Goal: Task Accomplishment & Management: Complete application form

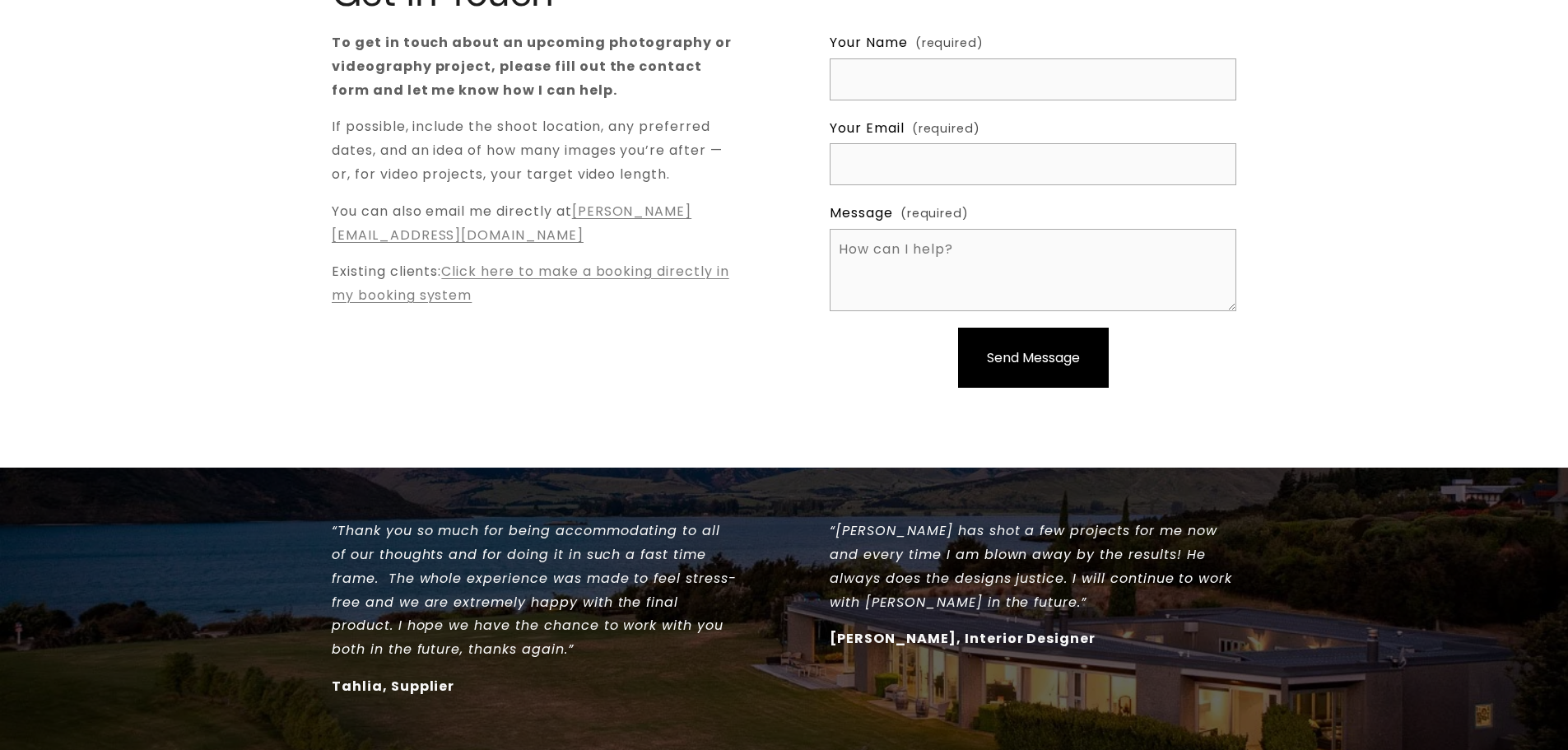
scroll to position [329, 0]
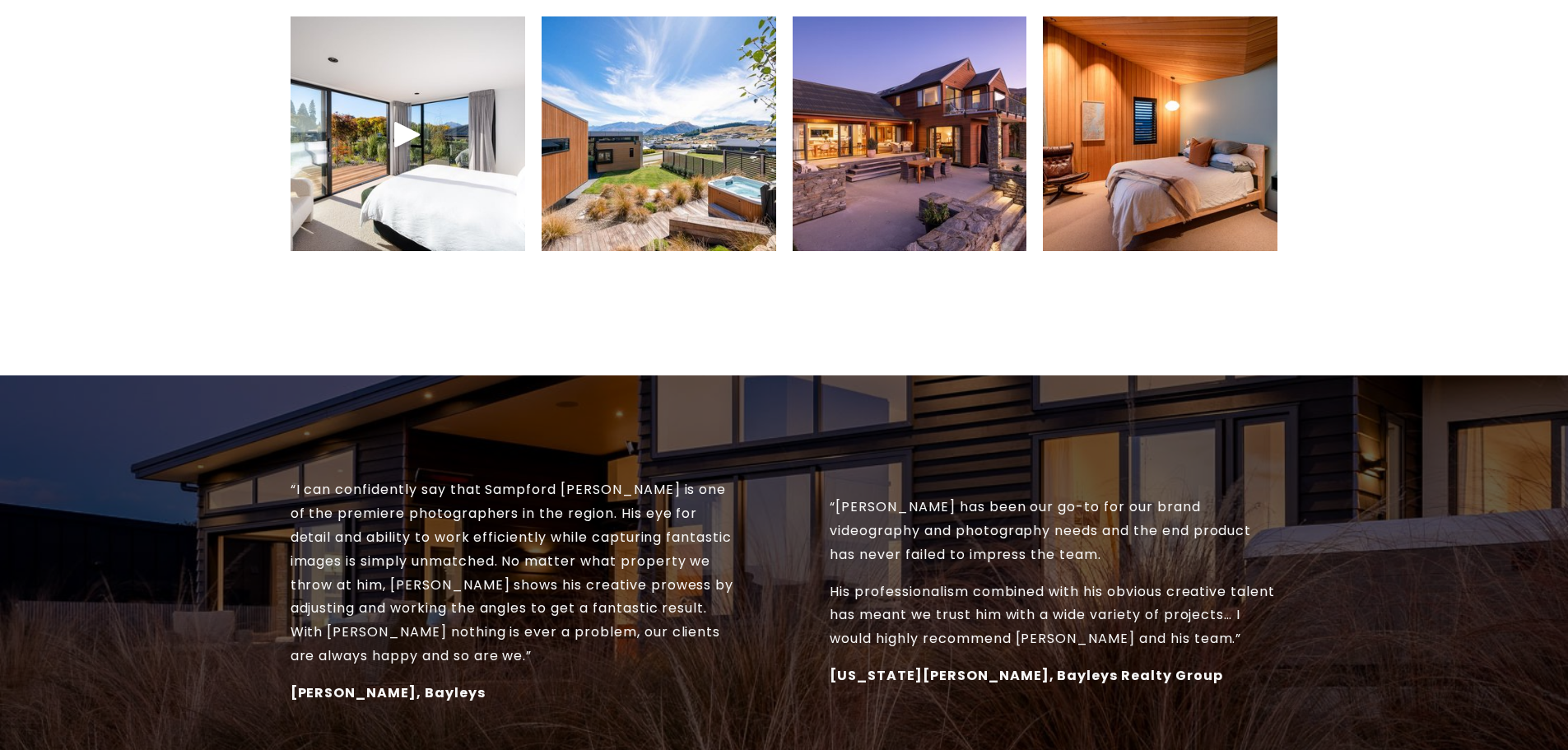
scroll to position [1152, 0]
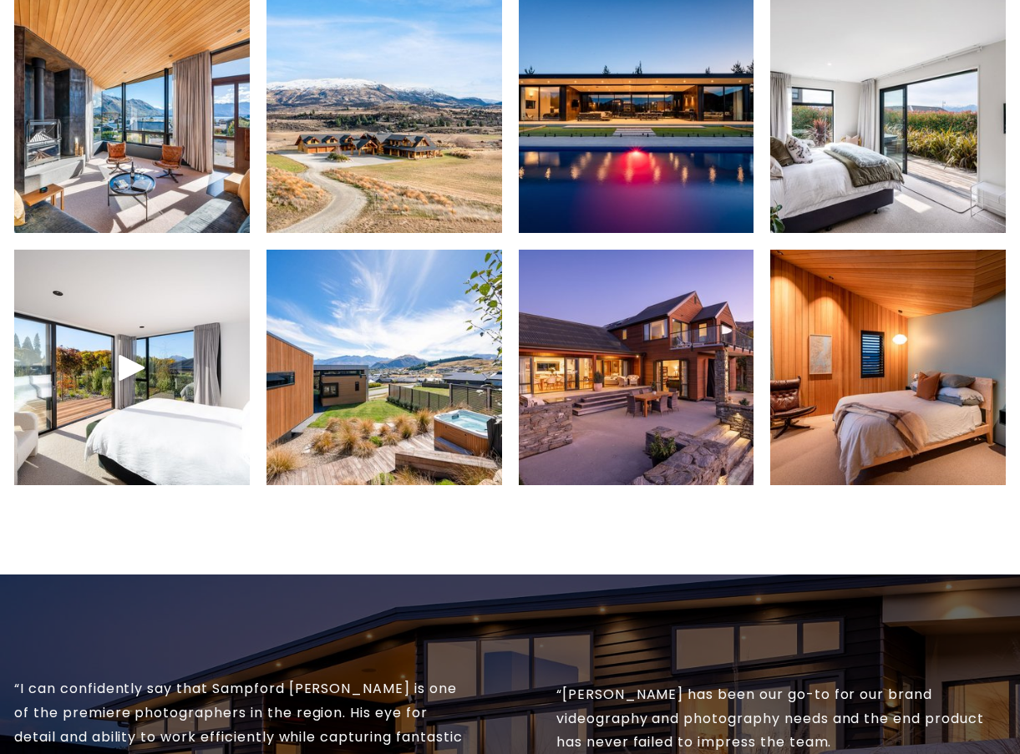
scroll to position [334, 0]
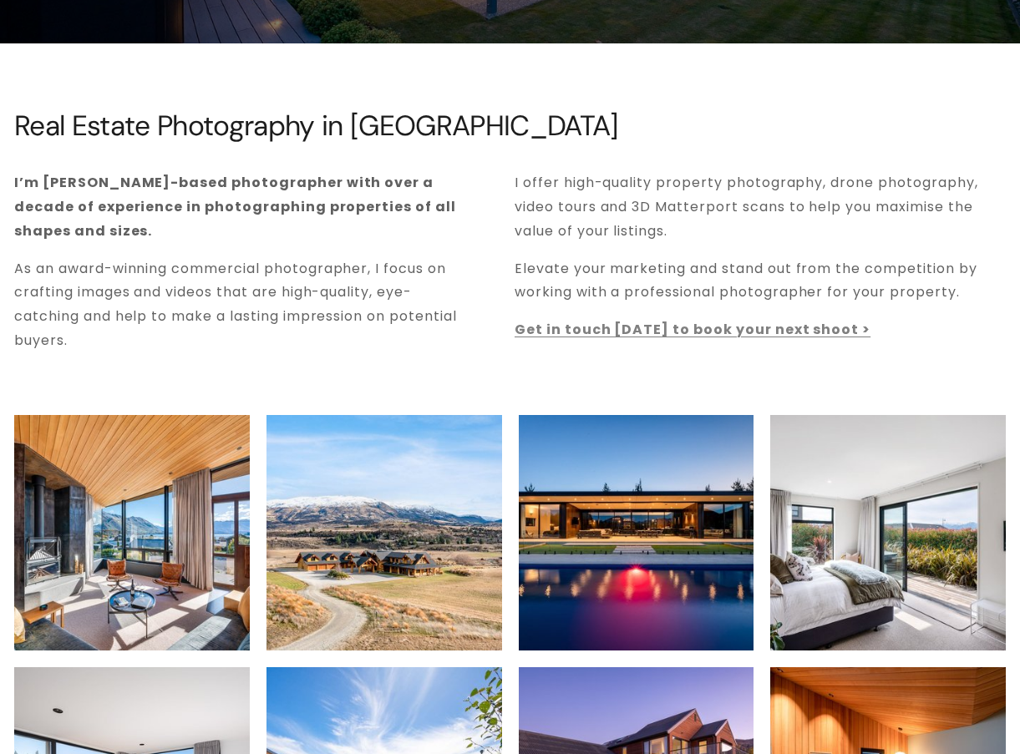
click at [644, 326] on strong "Get in touch [DATE] to book your next shoot >" at bounding box center [693, 329] width 356 height 19
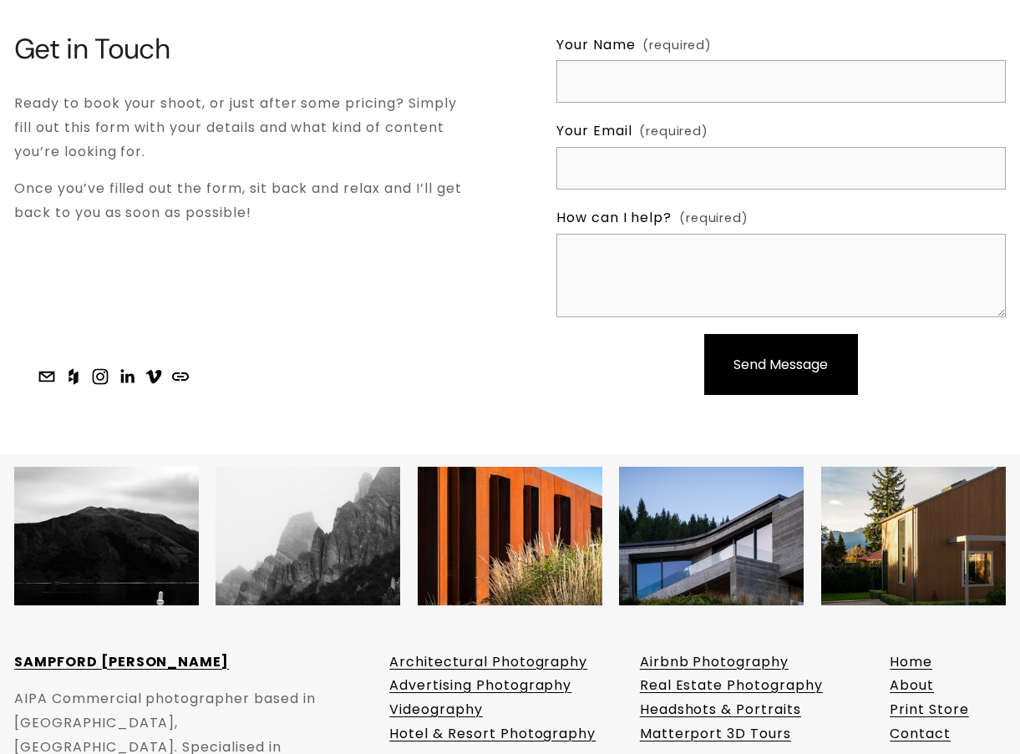
scroll to position [5061, 0]
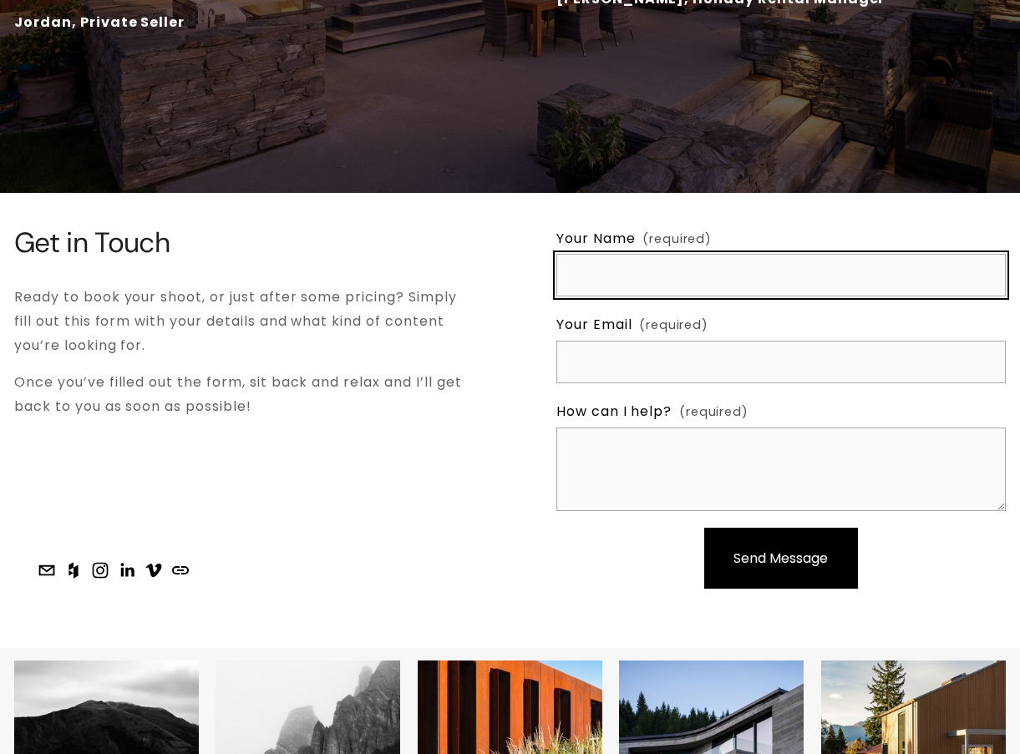
click at [625, 297] on input "Your Name (required)" at bounding box center [780, 275] width 449 height 43
type input "s"
type input "[PERSON_NAME]"
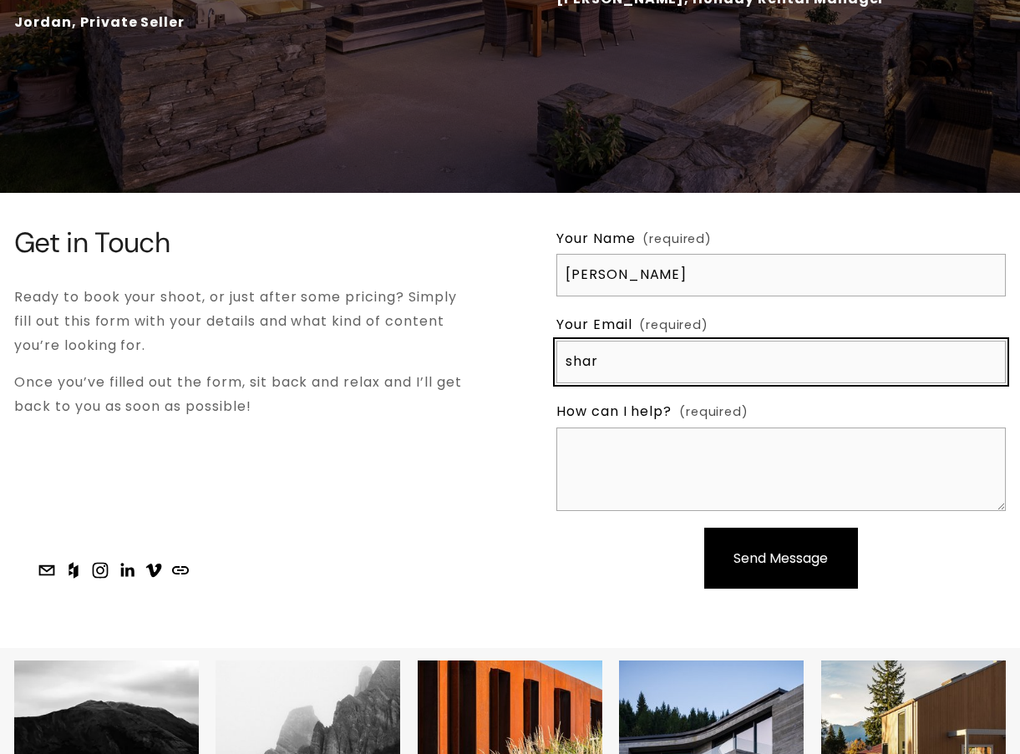
type input "[PERSON_NAME][EMAIL_ADDRESS][DOMAIN_NAME]"
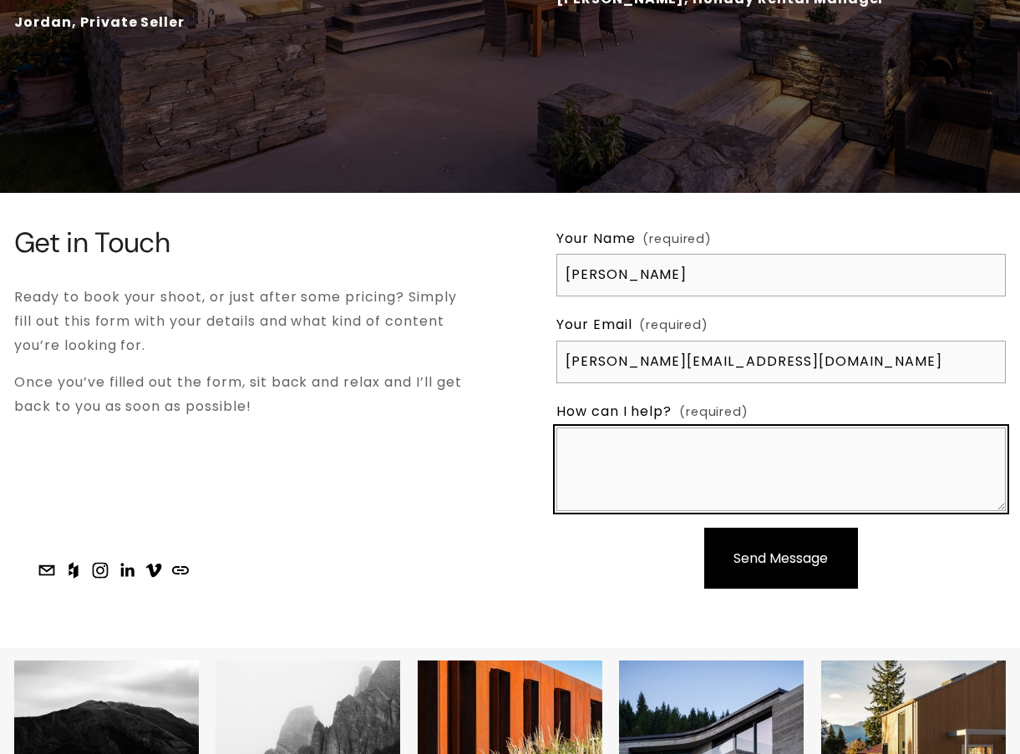
click at [603, 486] on textarea "How can I help? (required)" at bounding box center [780, 470] width 449 height 84
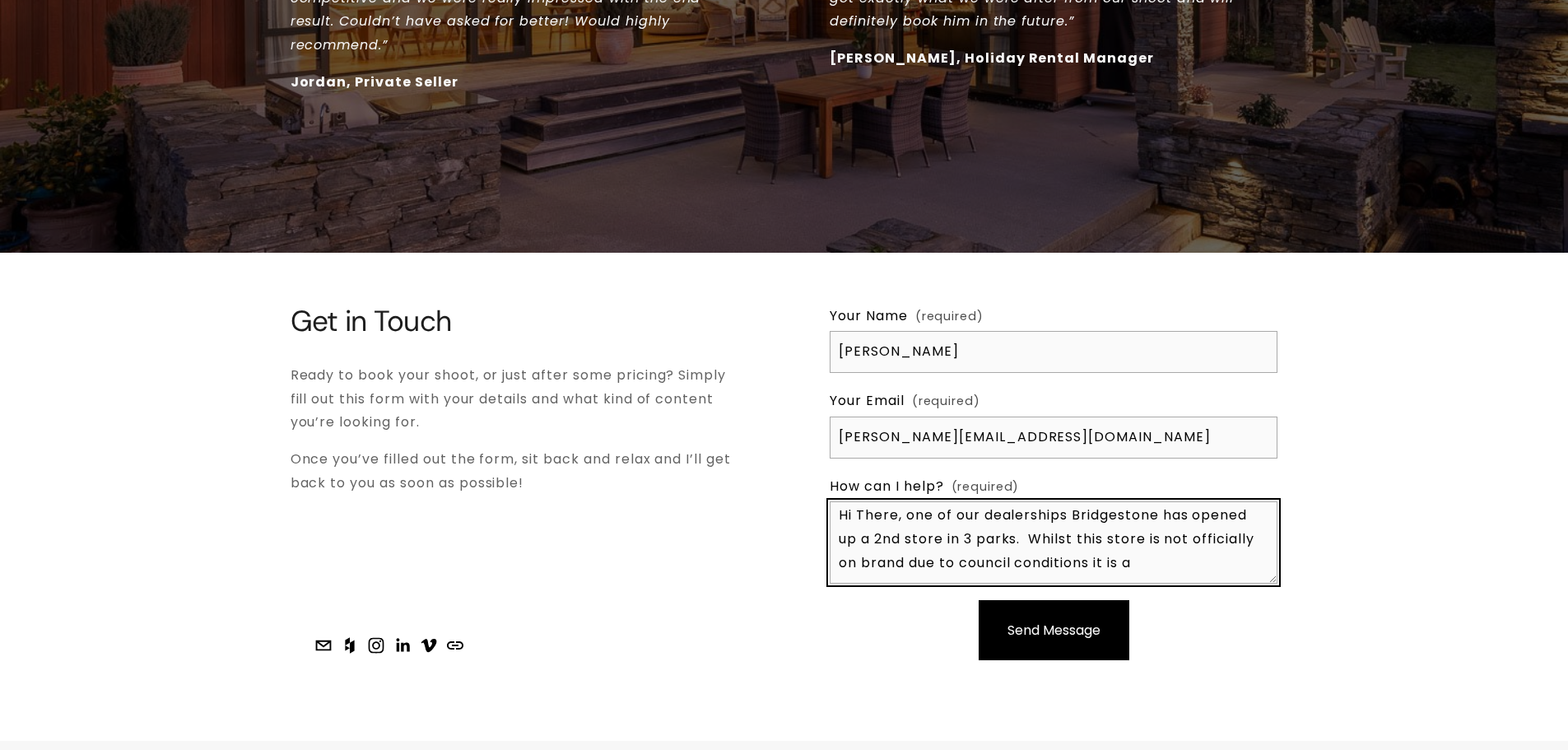
scroll to position [5333, 0]
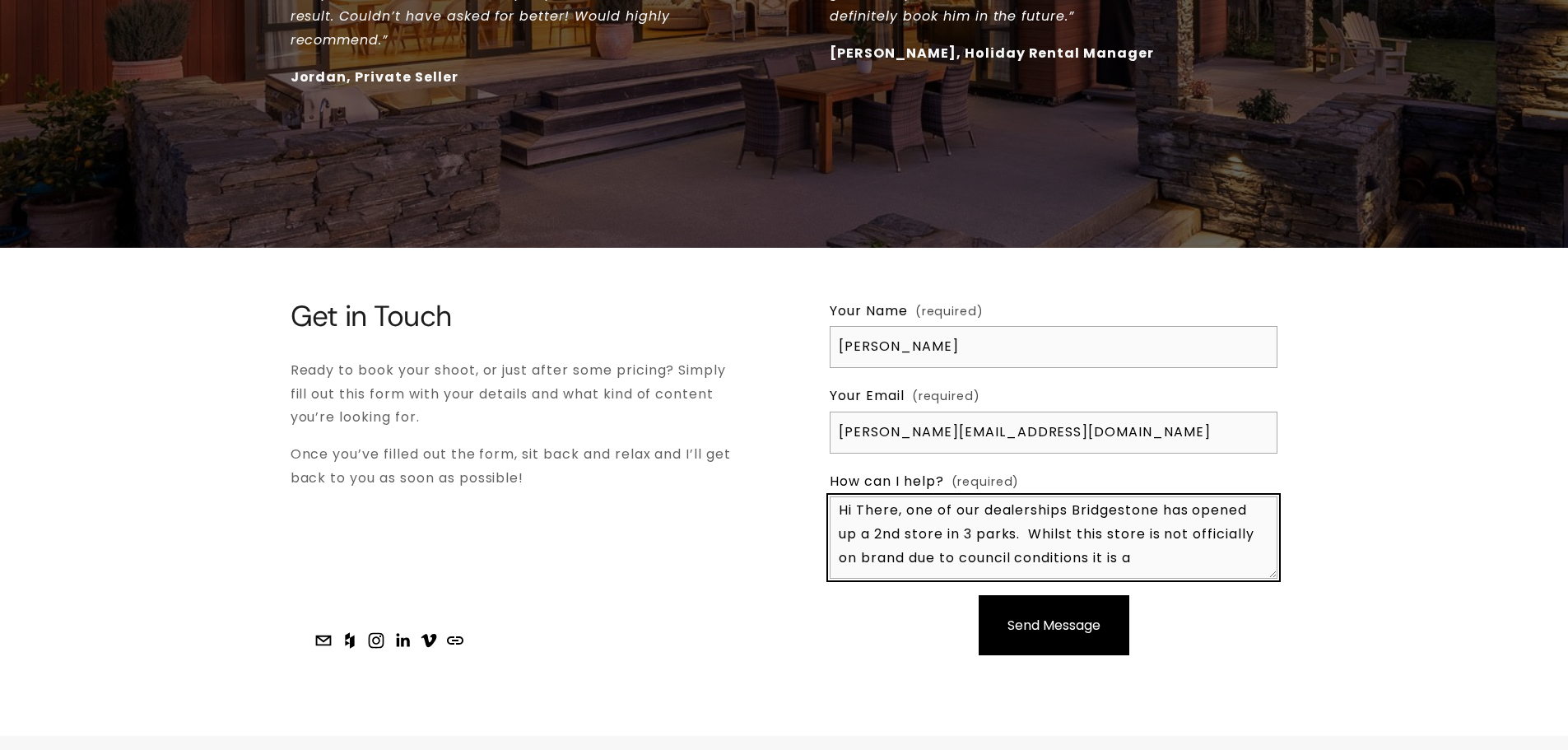
click at [951, 508] on textarea "Hi There, one of our dealerships Bridgestone has opened up a 2nd store in 3 par…" at bounding box center [1054, 538] width 447 height 83
drag, startPoint x: 988, startPoint y: 495, endPoint x: 1073, endPoint y: 484, distance: 85.7
click at [1004, 498] on textarea "Hi There, one of our dealerships Bridgestone has opened up a 2nd store in 3 par…" at bounding box center [1054, 538] width 447 height 83
paste textarea "[URL][DOMAIN_NAME]"
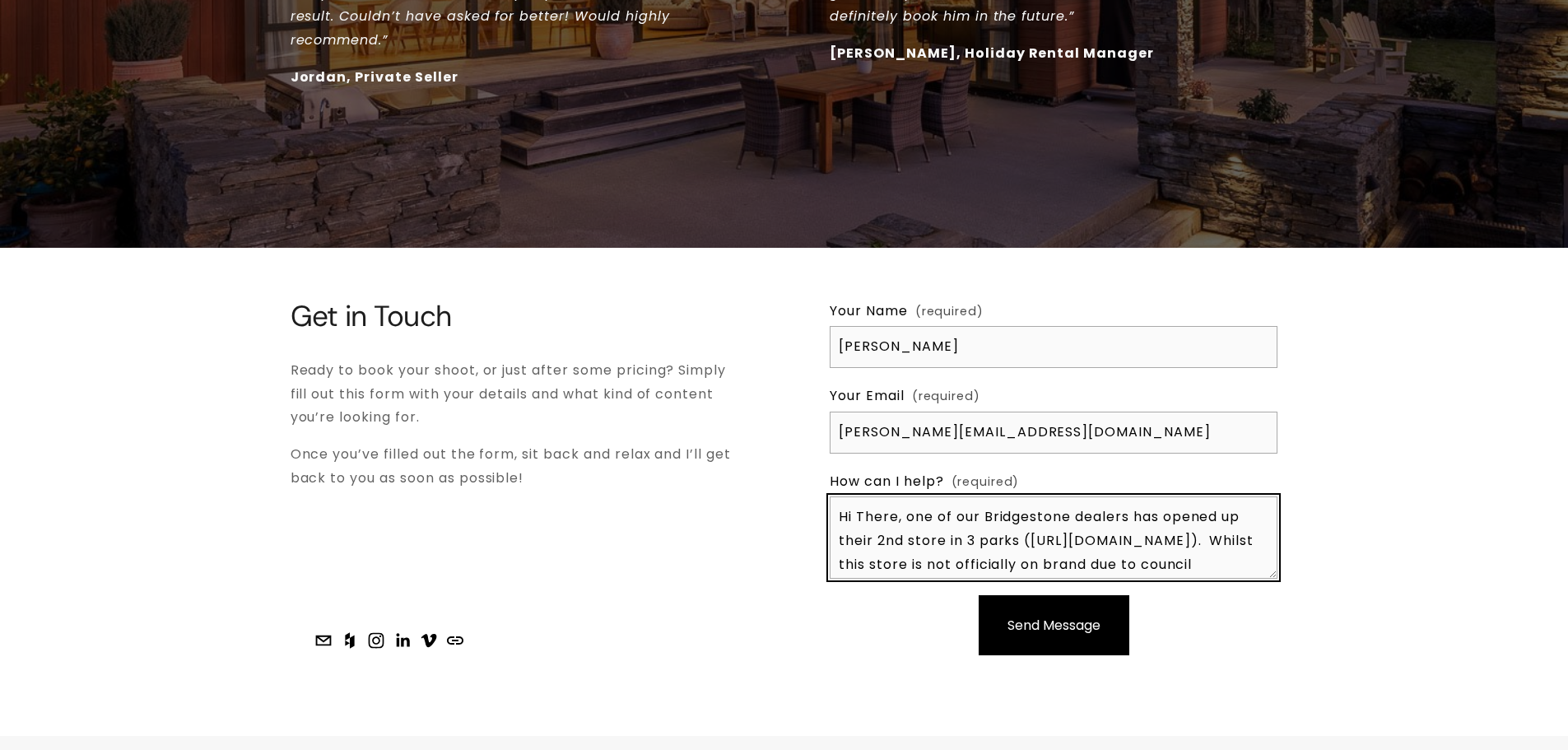
drag, startPoint x: 948, startPoint y: 557, endPoint x: 843, endPoint y: 496, distance: 121.4
click at [843, 497] on textarea "Hi There, one of our Bridgestone dealers has opened up their 2nd store in 3 par…" at bounding box center [1054, 538] width 447 height 83
click at [964, 522] on textarea "Hi There, one of our Bridgestone dealers has opened up their 2nd store in 3 par…" at bounding box center [1054, 538] width 447 height 83
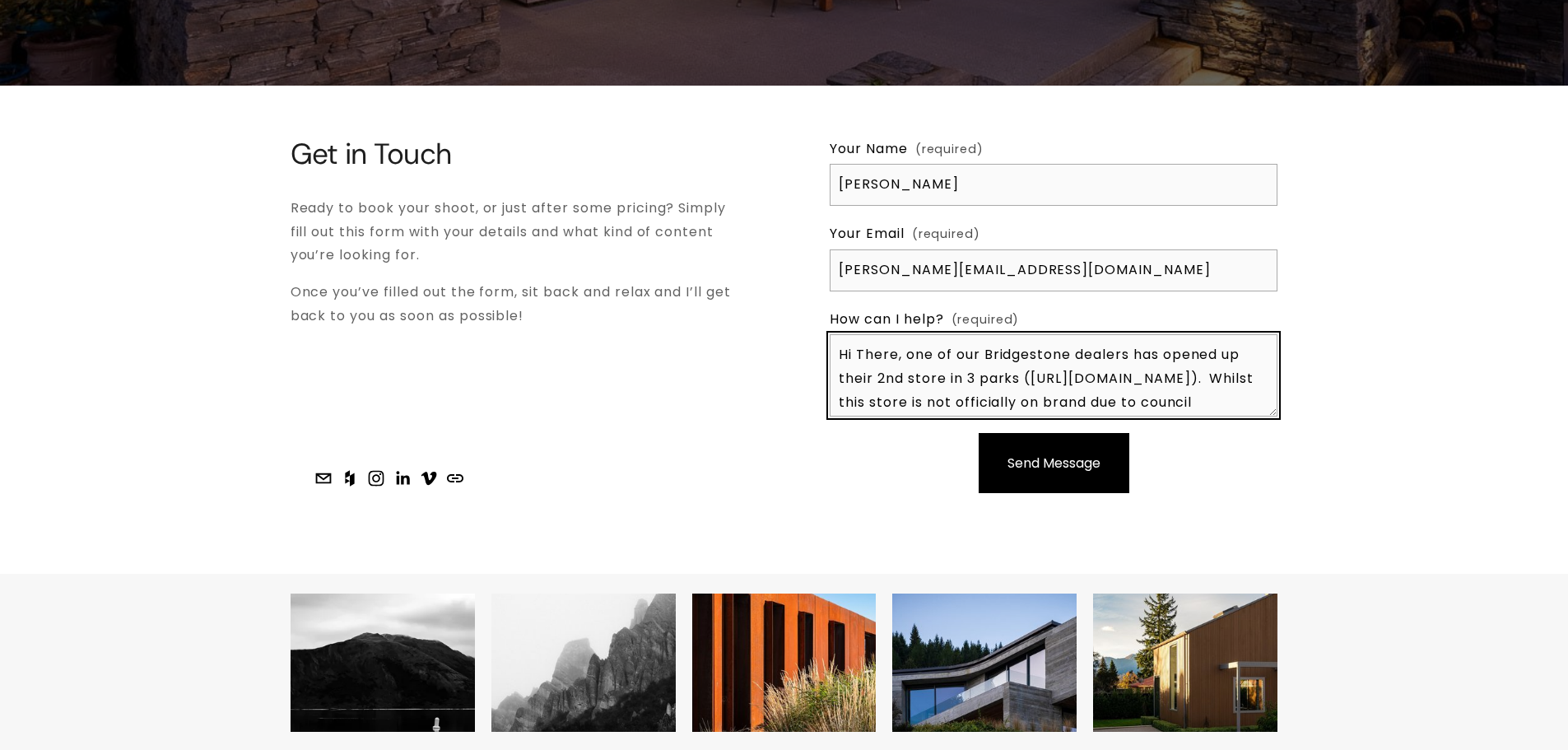
scroll to position [5497, 0]
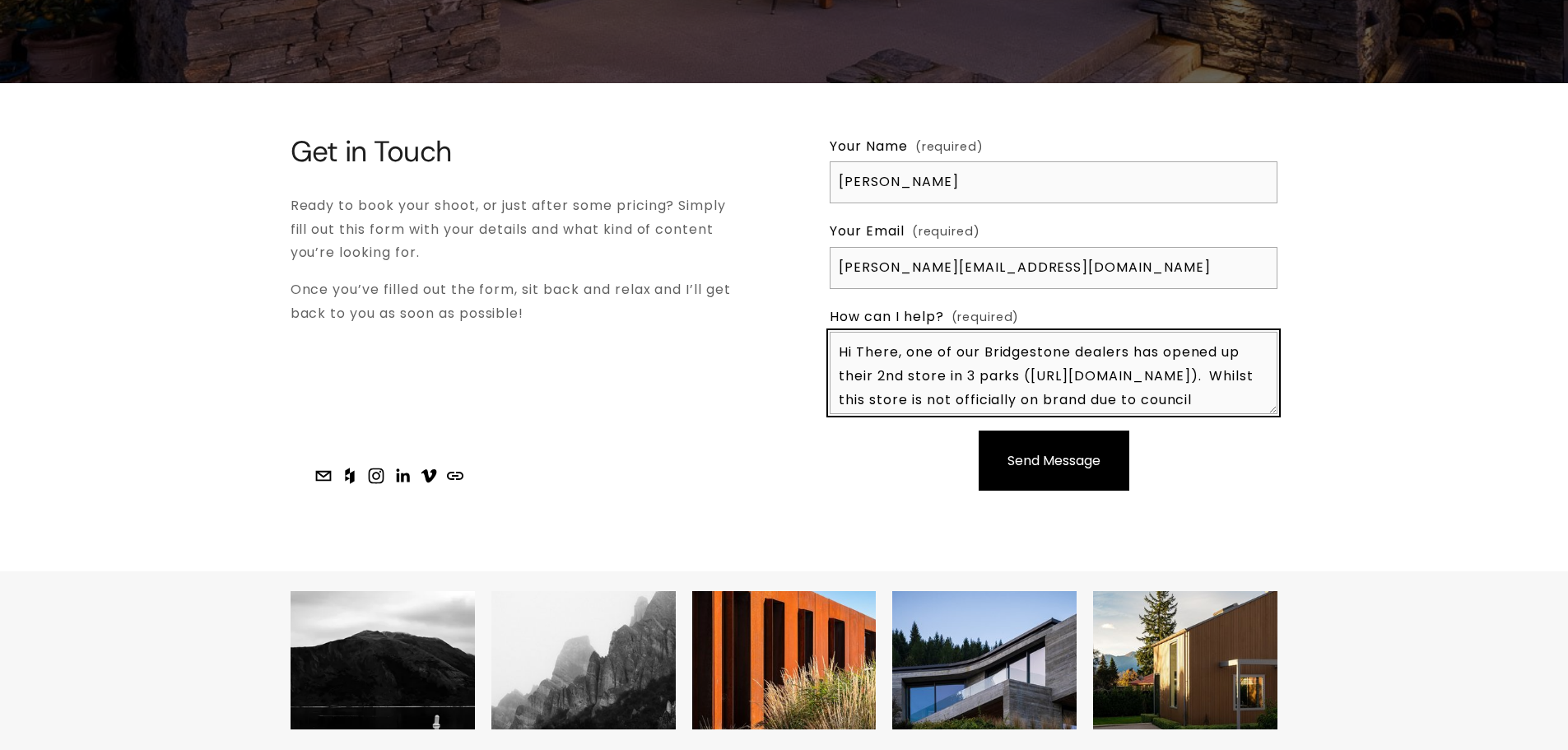
click at [1004, 343] on textarea "Hi There, one of our Bridgestone dealers has opened up their 2nd store in 3 par…" at bounding box center [1054, 374] width 447 height 83
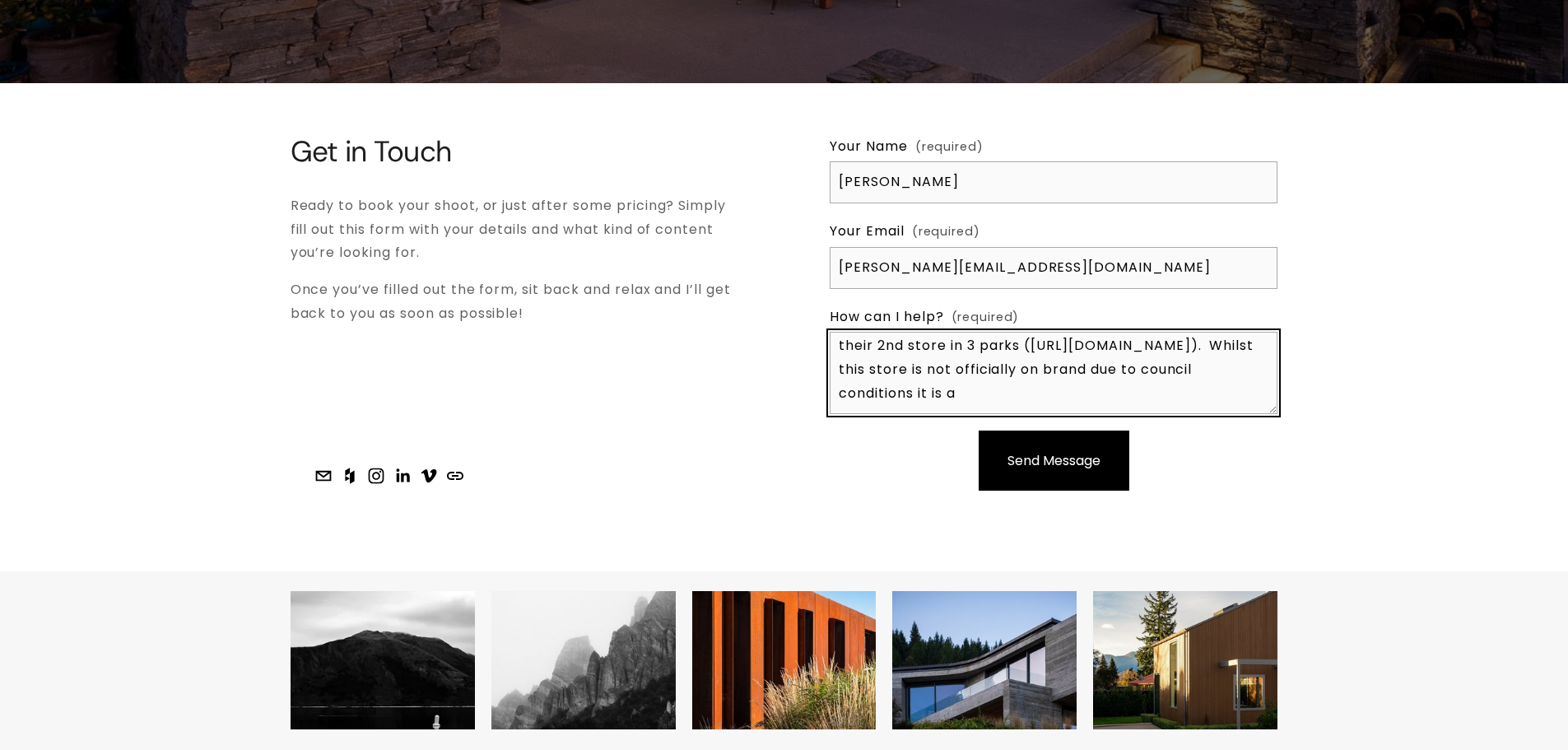
scroll to position [54, 0]
drag, startPoint x: 1026, startPoint y: 358, endPoint x: 1116, endPoint y: 368, distance: 90.6
click at [1004, 368] on textarea "Hi There, one of our Bridgestone dealers has opened up their 2nd store in 3 par…" at bounding box center [1054, 374] width 447 height 83
click at [1004, 360] on textarea "Hi There, one of our Bridgestone dealers has opened up their 2nd store in 3 par…" at bounding box center [1054, 374] width 447 height 83
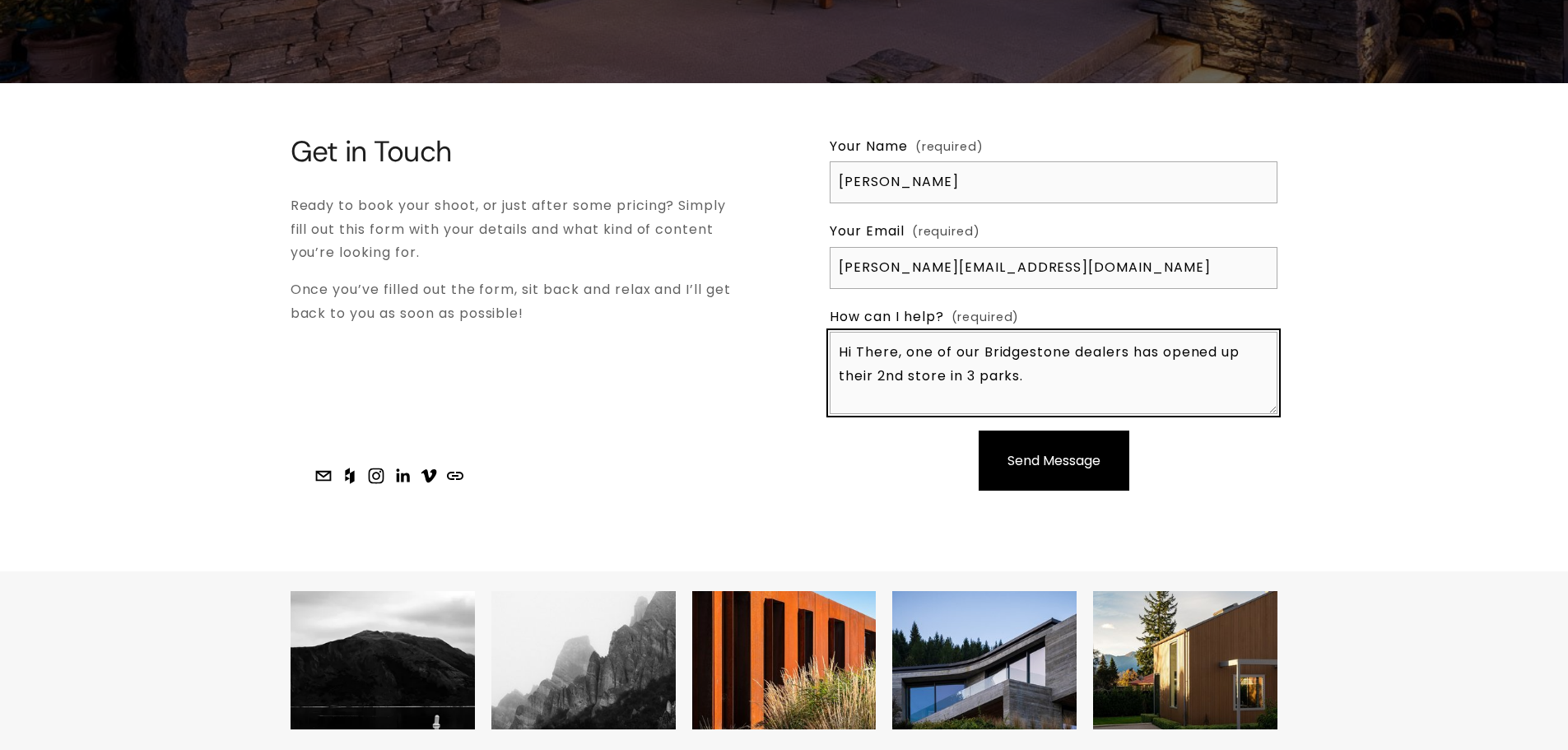
click at [1004, 358] on textarea "Hi There, one of our Bridgestone dealers has opened up their 2nd store in 3 par…" at bounding box center [1054, 374] width 447 height 83
paste textarea "[GEOGRAPHIC_DATA]"
click at [1004, 355] on textarea "Hi There, one of our Bridgestone dealers has opened up their 2nd store in 3 par…" at bounding box center [1054, 374] width 447 height 83
click at [874, 383] on textarea "Hi There, one of our Bridgestone dealers has opened up their 2nd store in 3 par…" at bounding box center [1054, 374] width 447 height 83
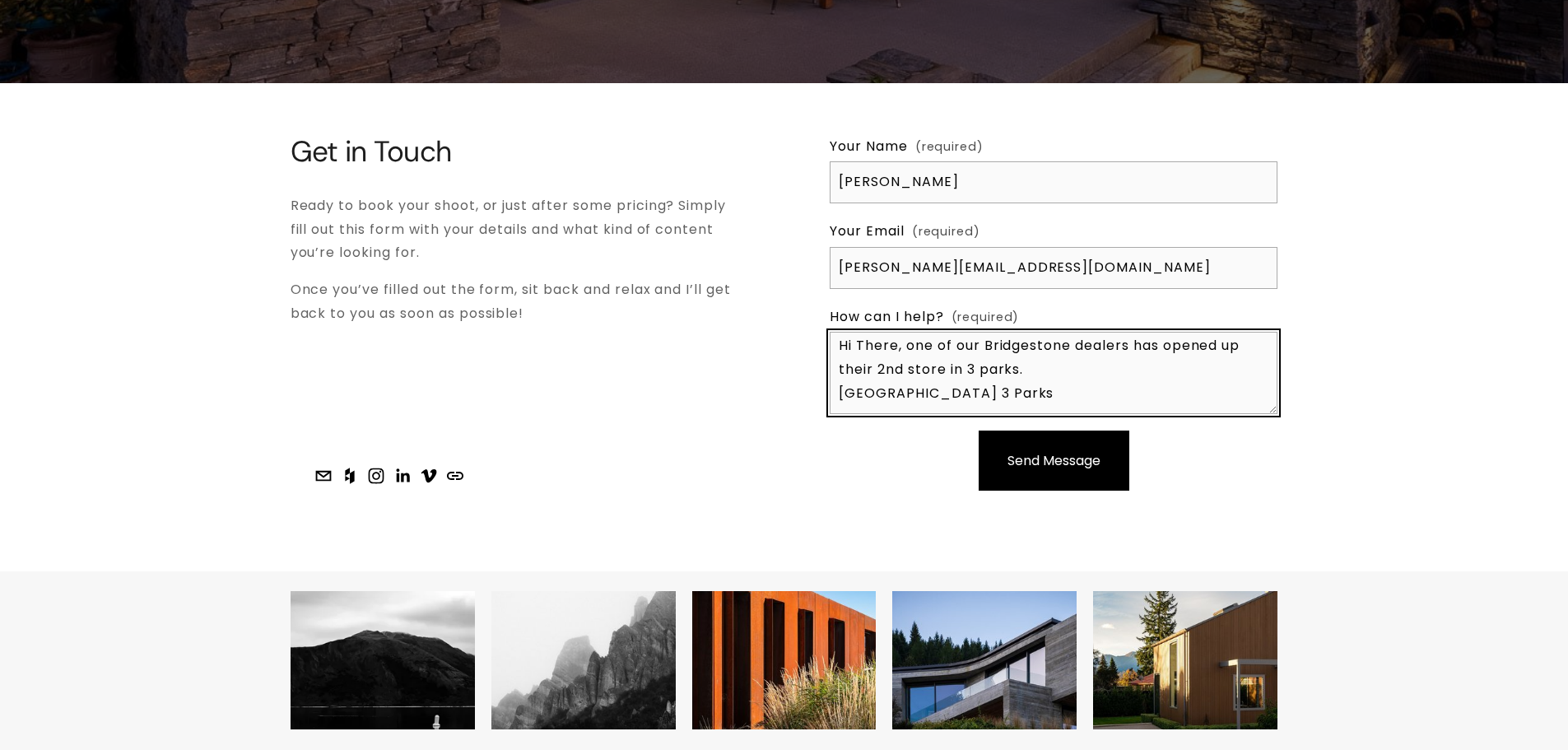
paste textarea "[STREET_ADDRESS][PERSON_NAME]"
click at [870, 379] on textarea "Hi There, one of our Bridgestone dealers has opened up their 2nd store in 3 par…" at bounding box center [1054, 374] width 447 height 83
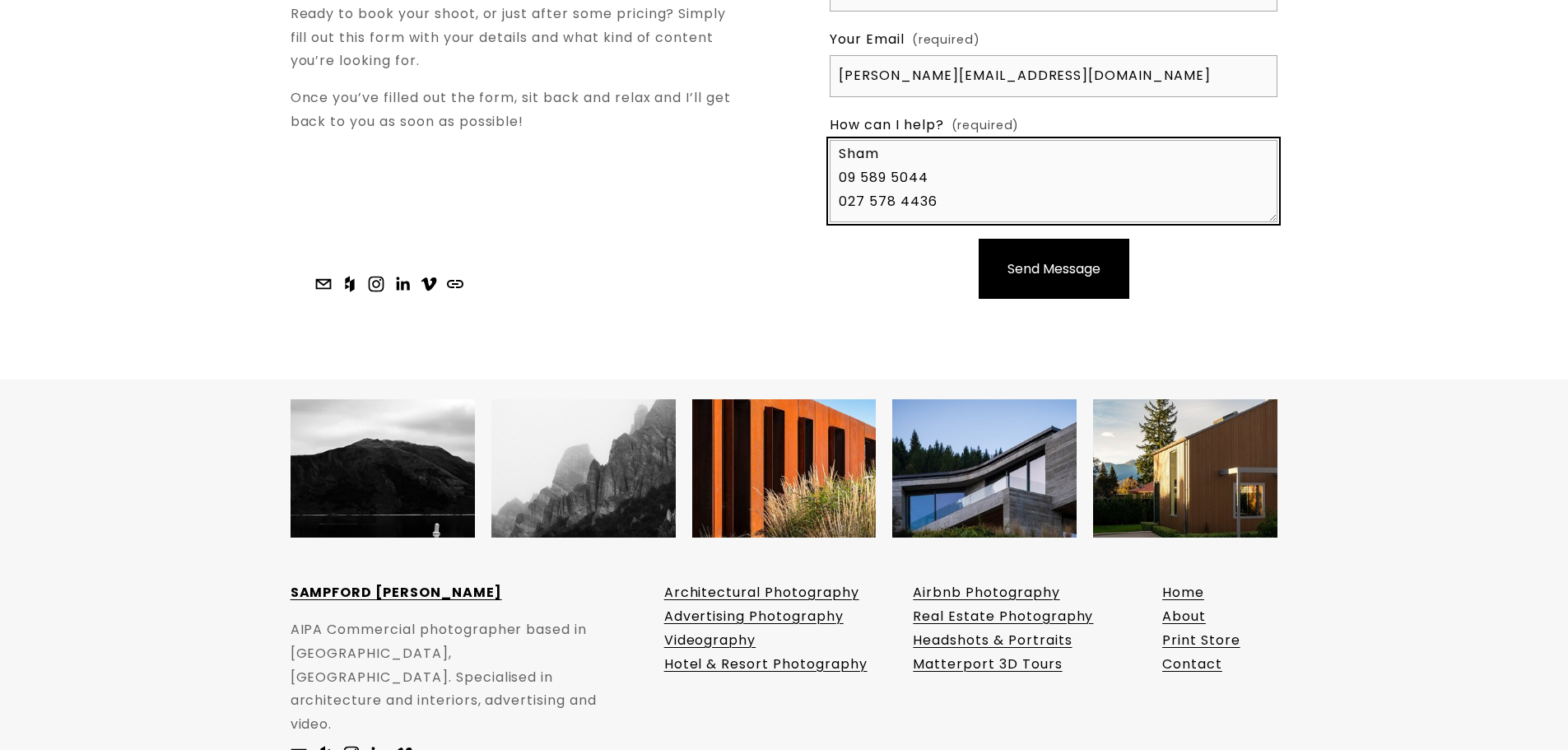
scroll to position [5729, 0]
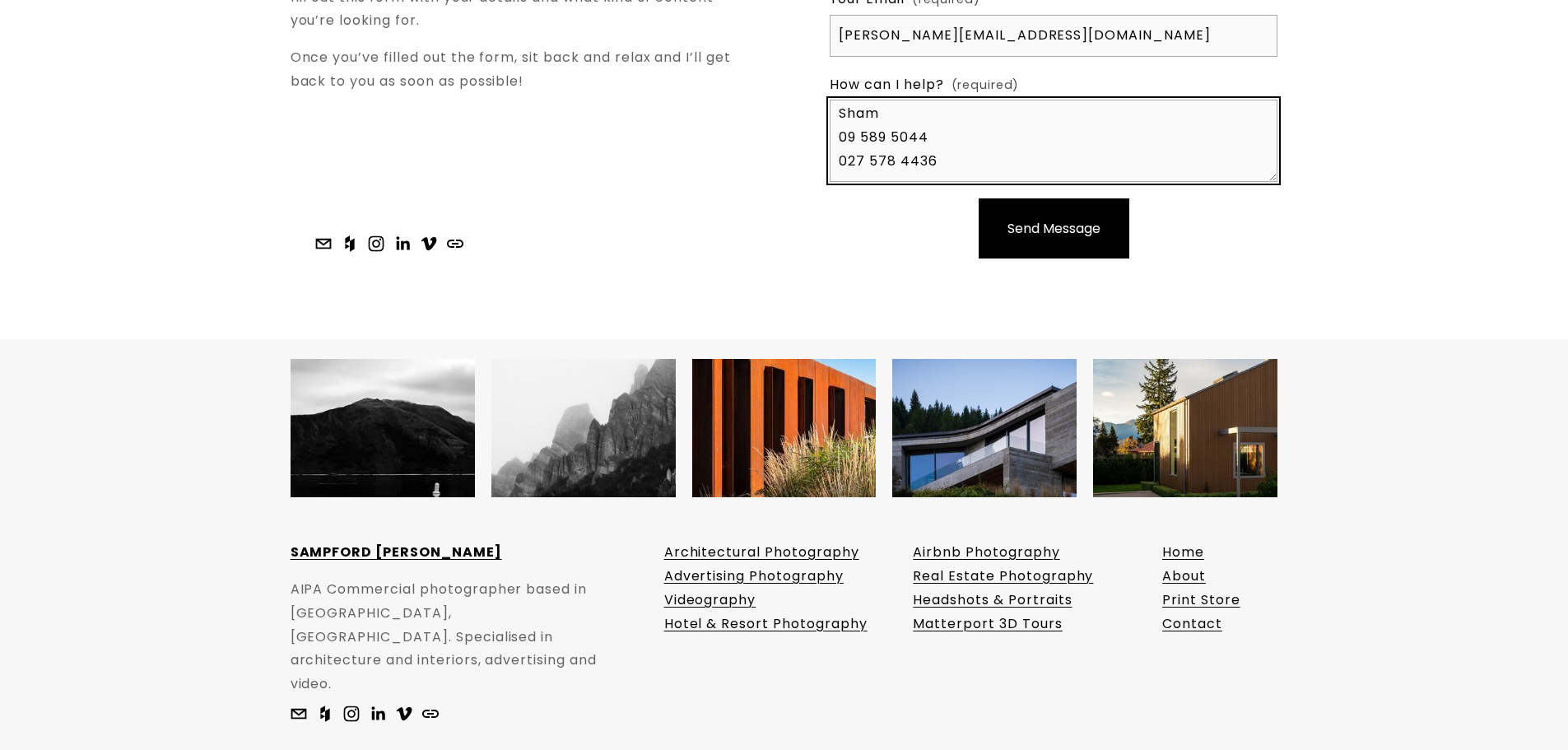
type textarea "Hi There, one of our Bridgestone dealers has opened up their 2nd store in 3 par…"
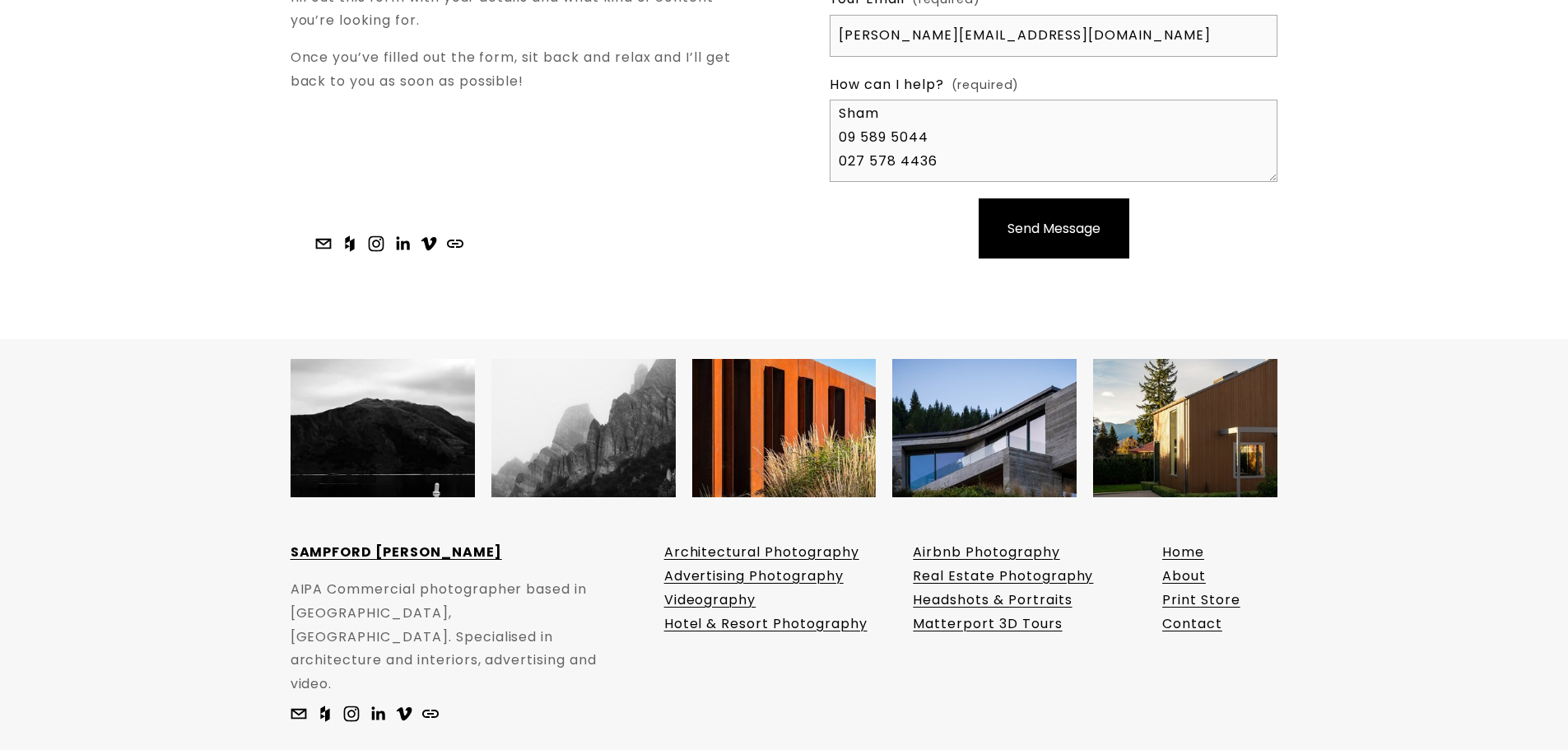
click at [1004, 230] on button "Send Message Send Message" at bounding box center [1054, 228] width 151 height 60
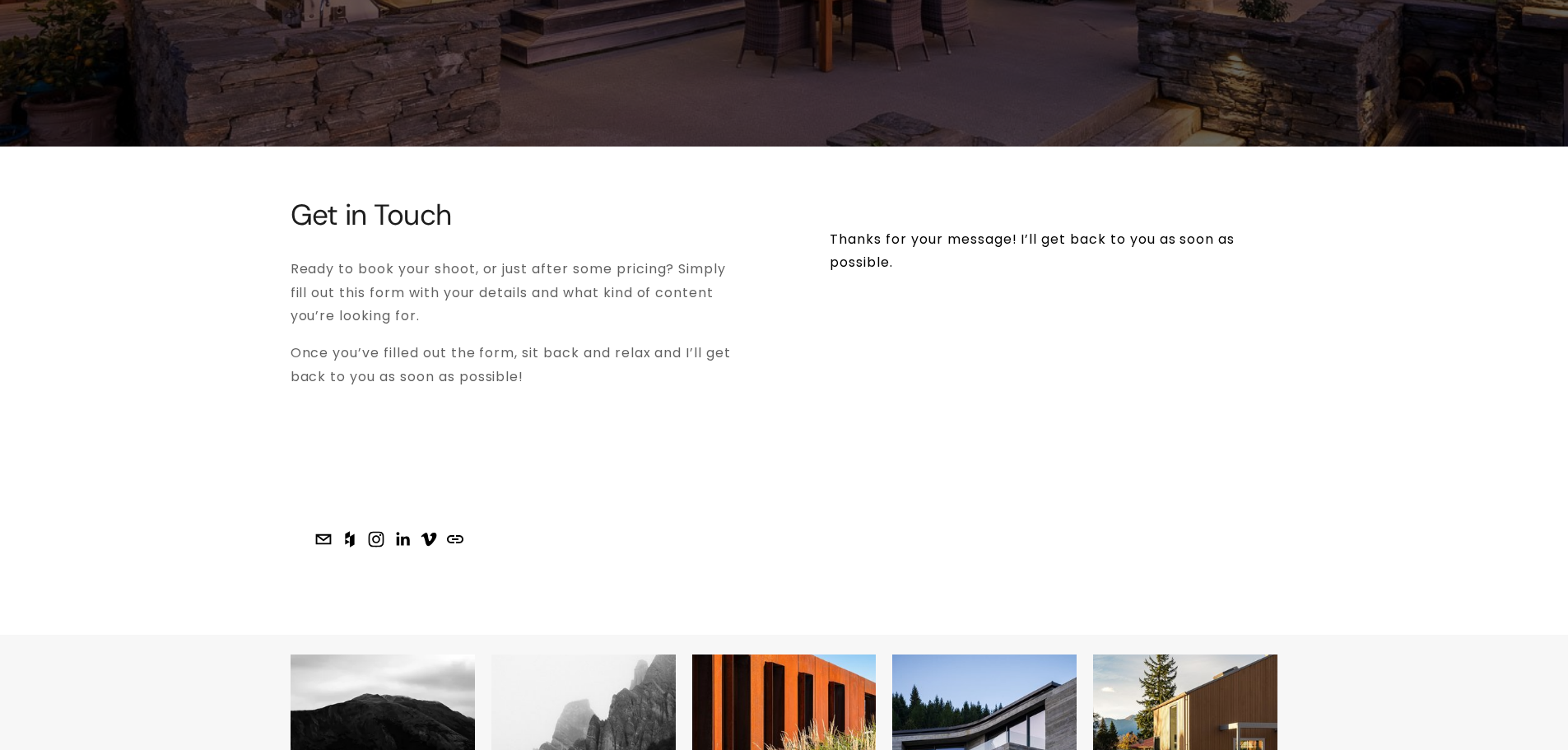
scroll to position [5301, 0]
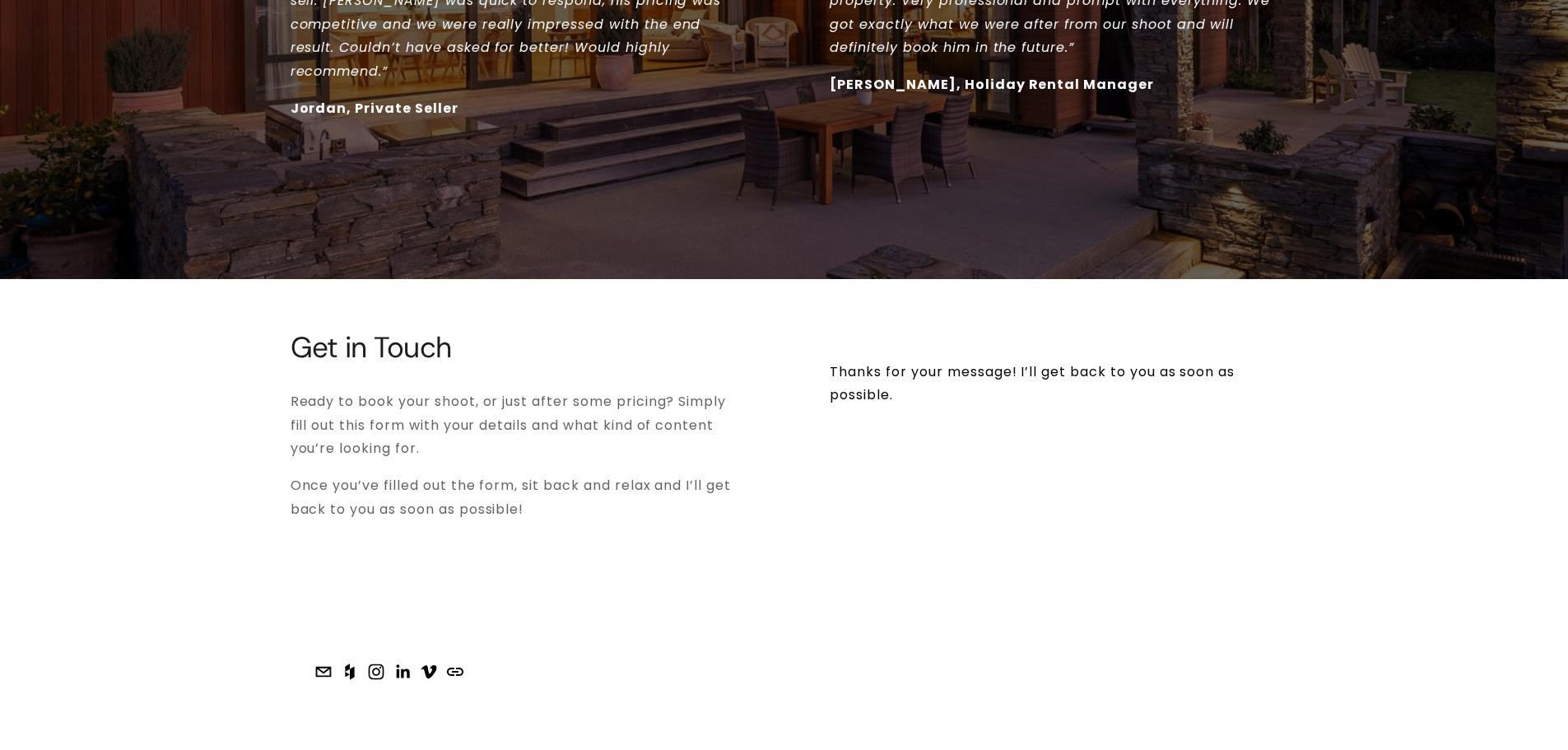
click at [838, 493] on div "Thanks for your message! I’ll get back to you as soon as possible." at bounding box center [1054, 510] width 447 height 357
